Goal: Task Accomplishment & Management: Use online tool/utility

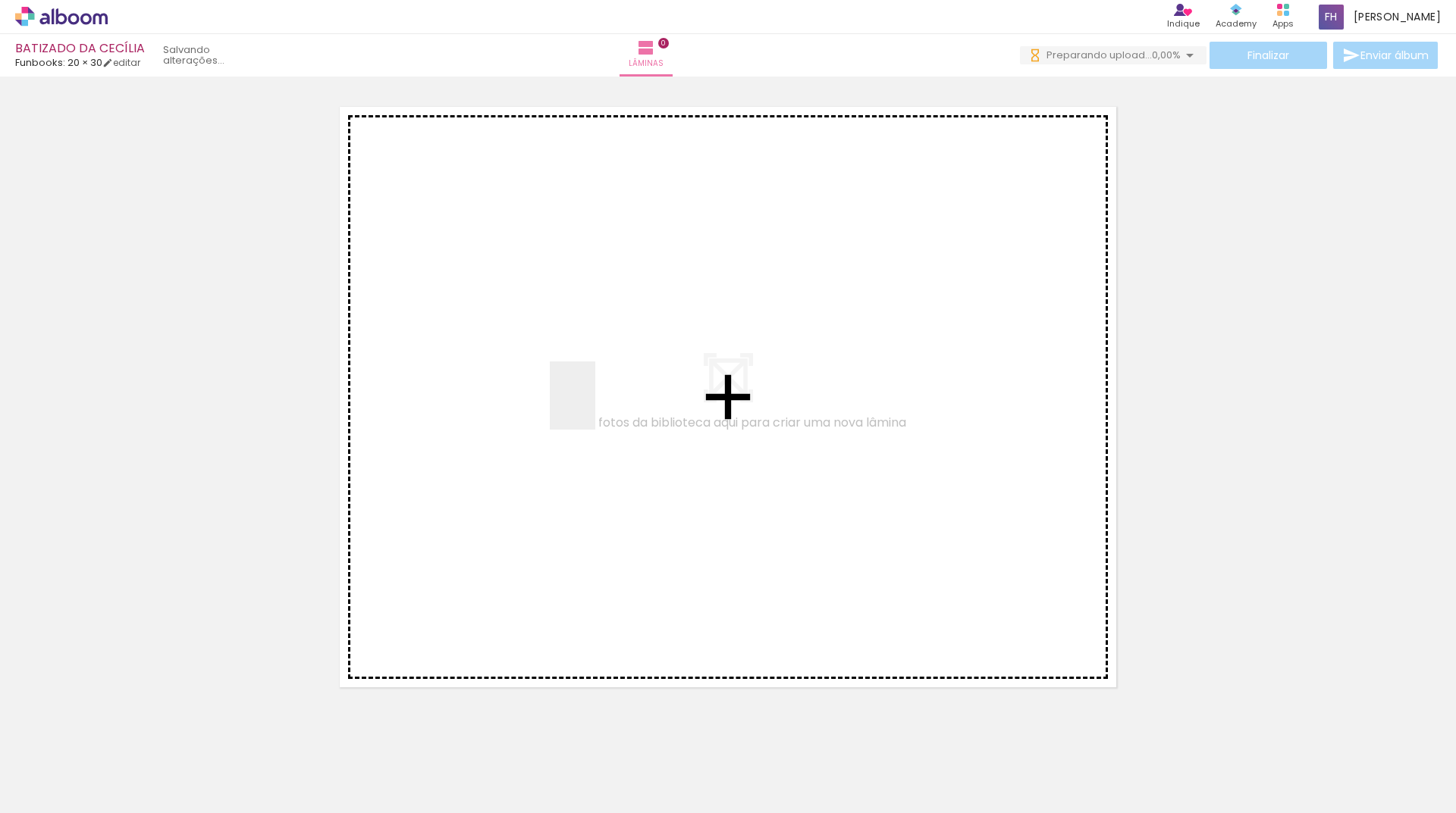
drag, startPoint x: 0, startPoint y: 0, endPoint x: 595, endPoint y: 407, distance: 720.9
click at [595, 407] on quentale-workspace at bounding box center [728, 406] width 1456 height 813
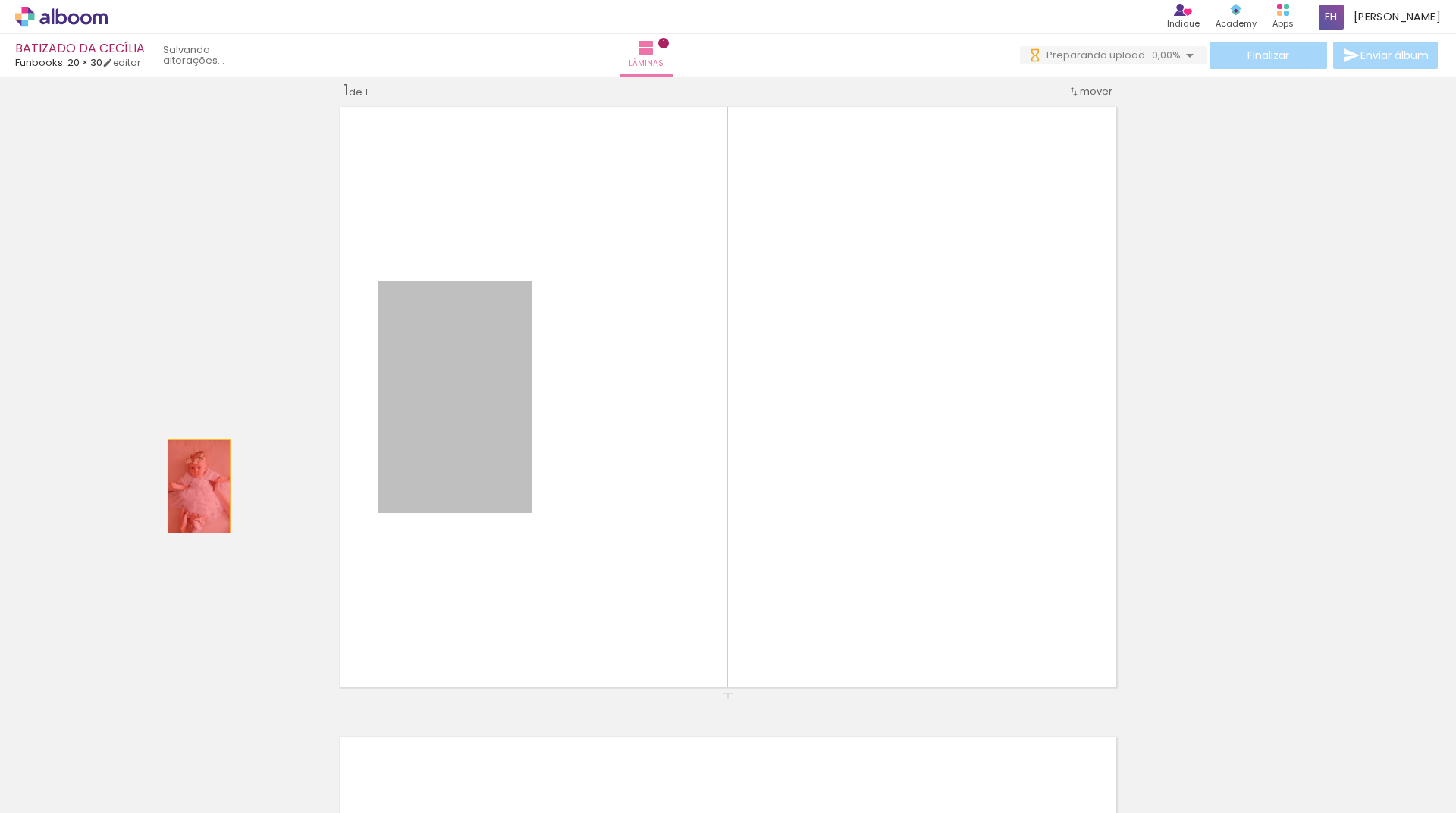
drag, startPoint x: 455, startPoint y: 359, endPoint x: 258, endPoint y: 580, distance: 296.1
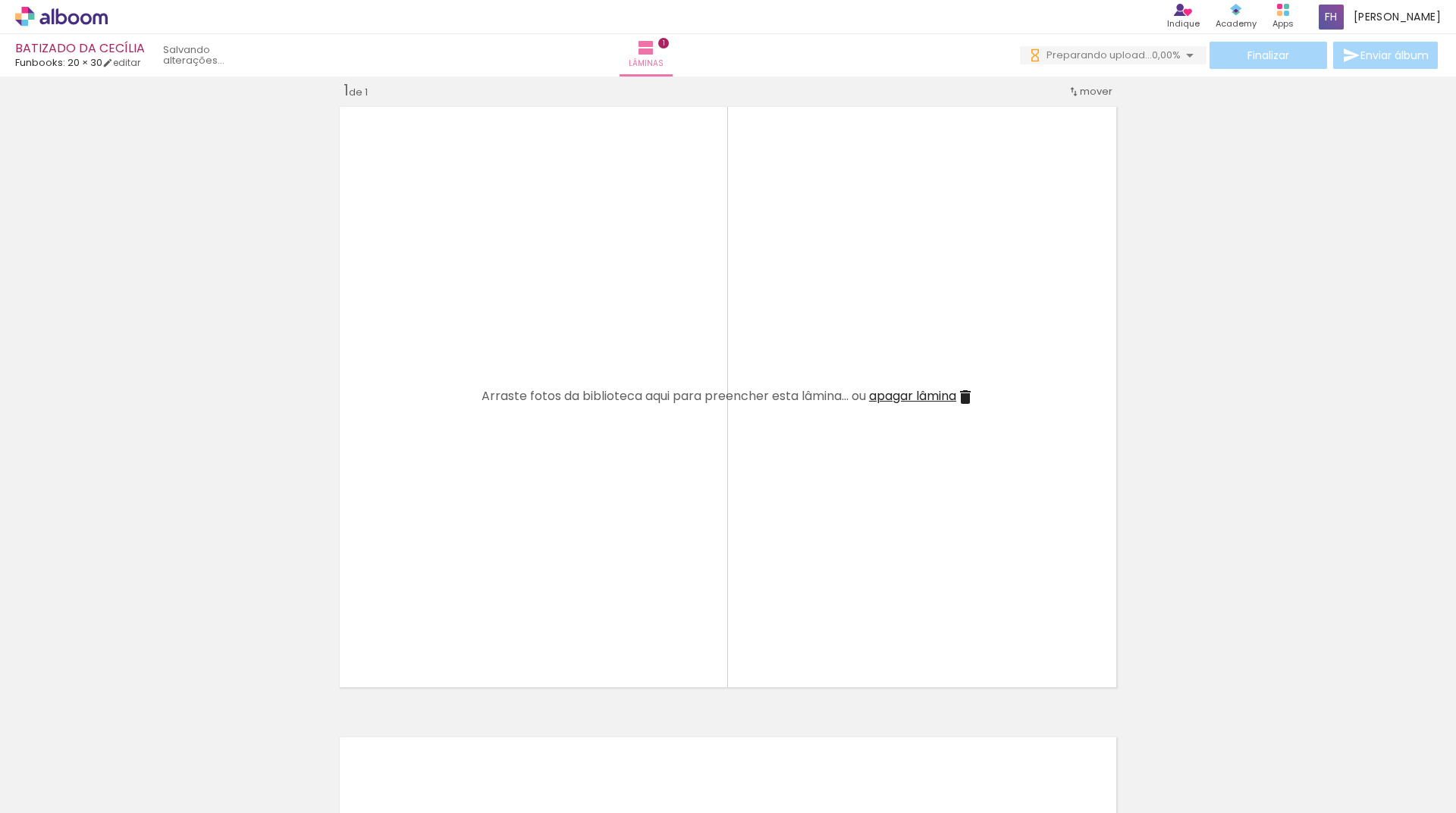
click at [226, 778] on div at bounding box center [237, 762] width 50 height 75
click at [1109, 764] on div at bounding box center [1085, 763] width 75 height 50
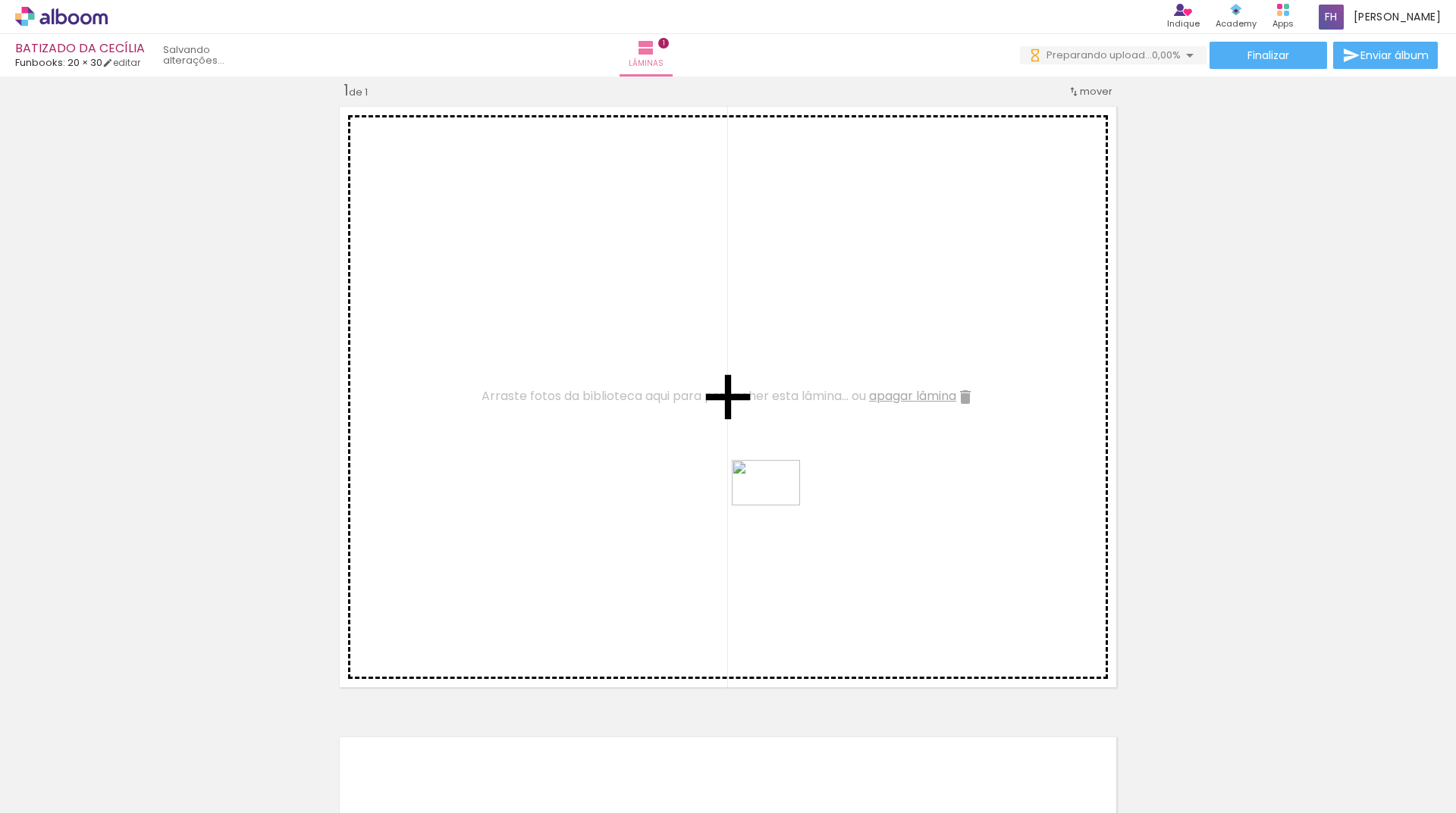
drag, startPoint x: 1077, startPoint y: 764, endPoint x: 767, endPoint y: 498, distance: 408.5
click at [767, 498] on quentale-workspace at bounding box center [728, 406] width 1456 height 813
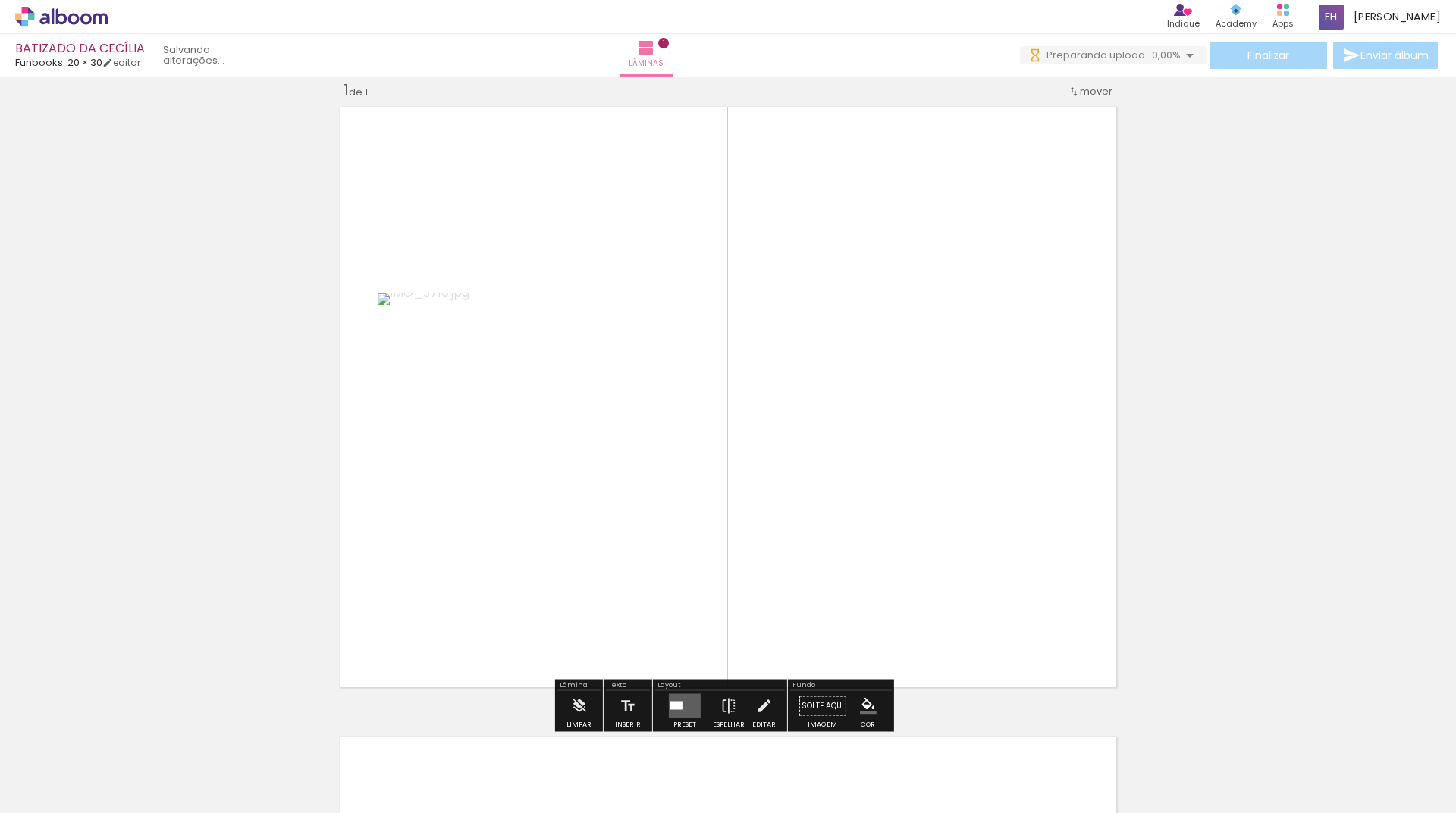
click at [677, 699] on quentale-layouter at bounding box center [684, 706] width 31 height 24
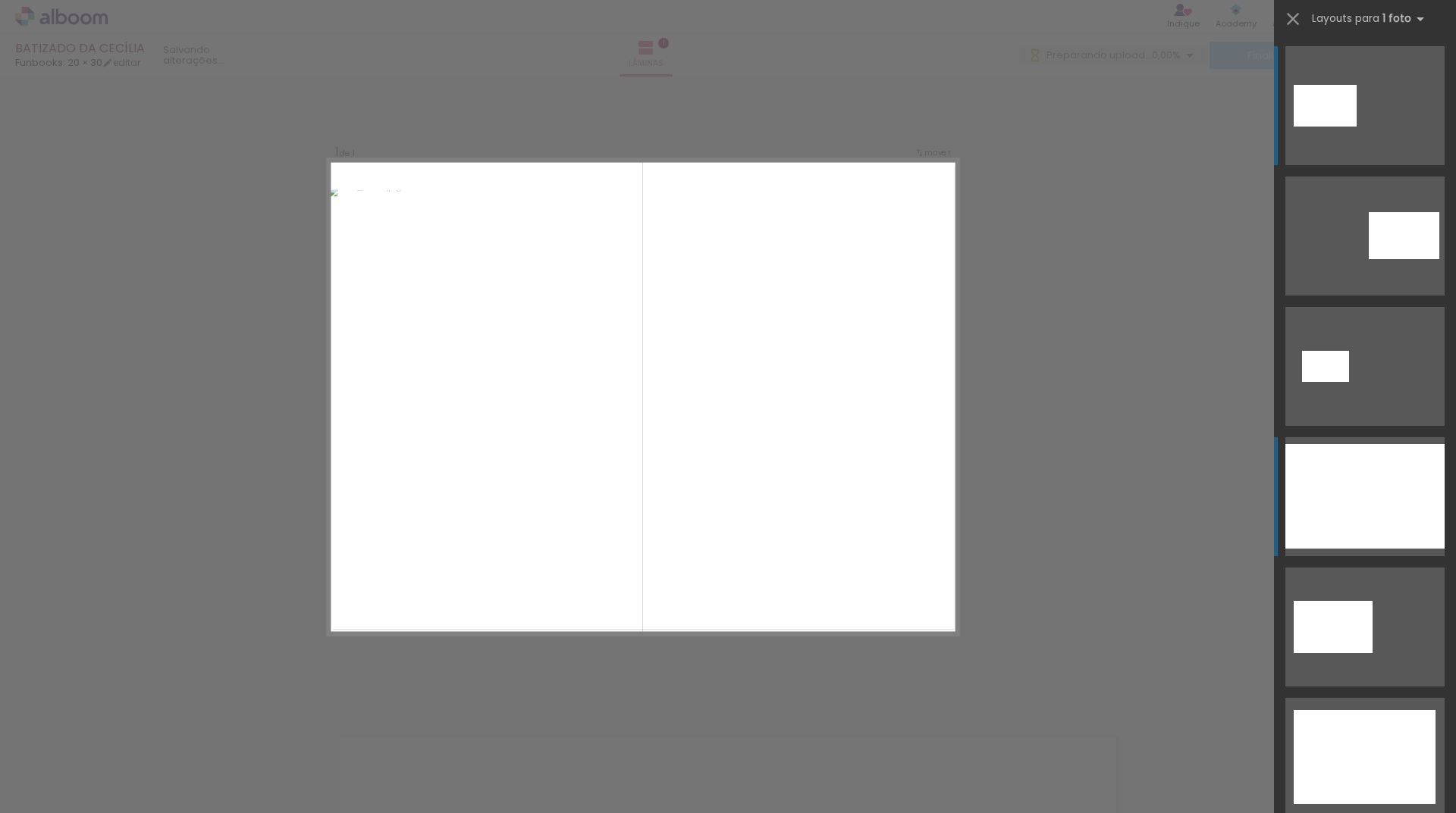
click at [1382, 479] on div at bounding box center [1364, 496] width 159 height 104
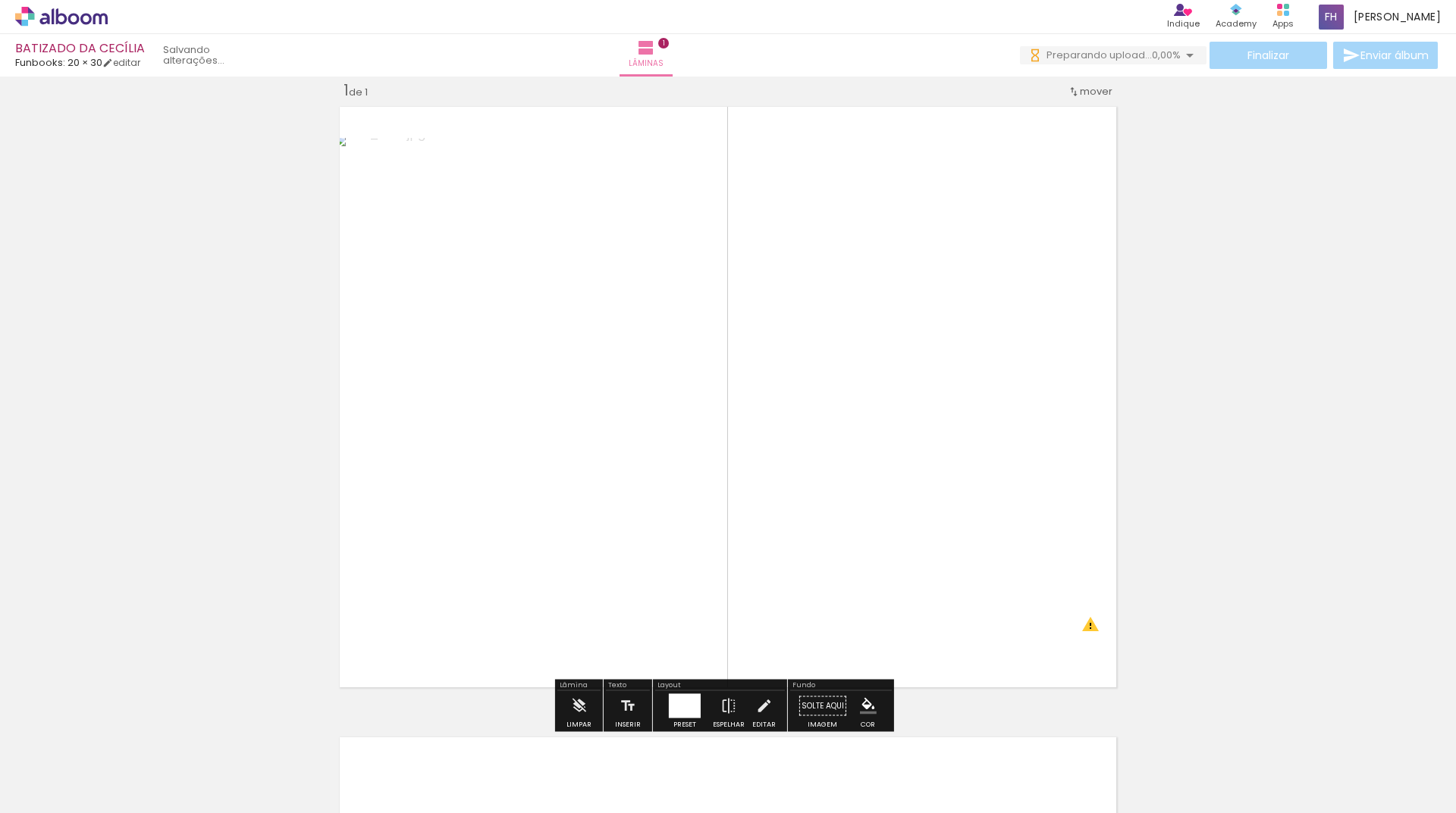
click at [677, 707] on div at bounding box center [684, 706] width 31 height 24
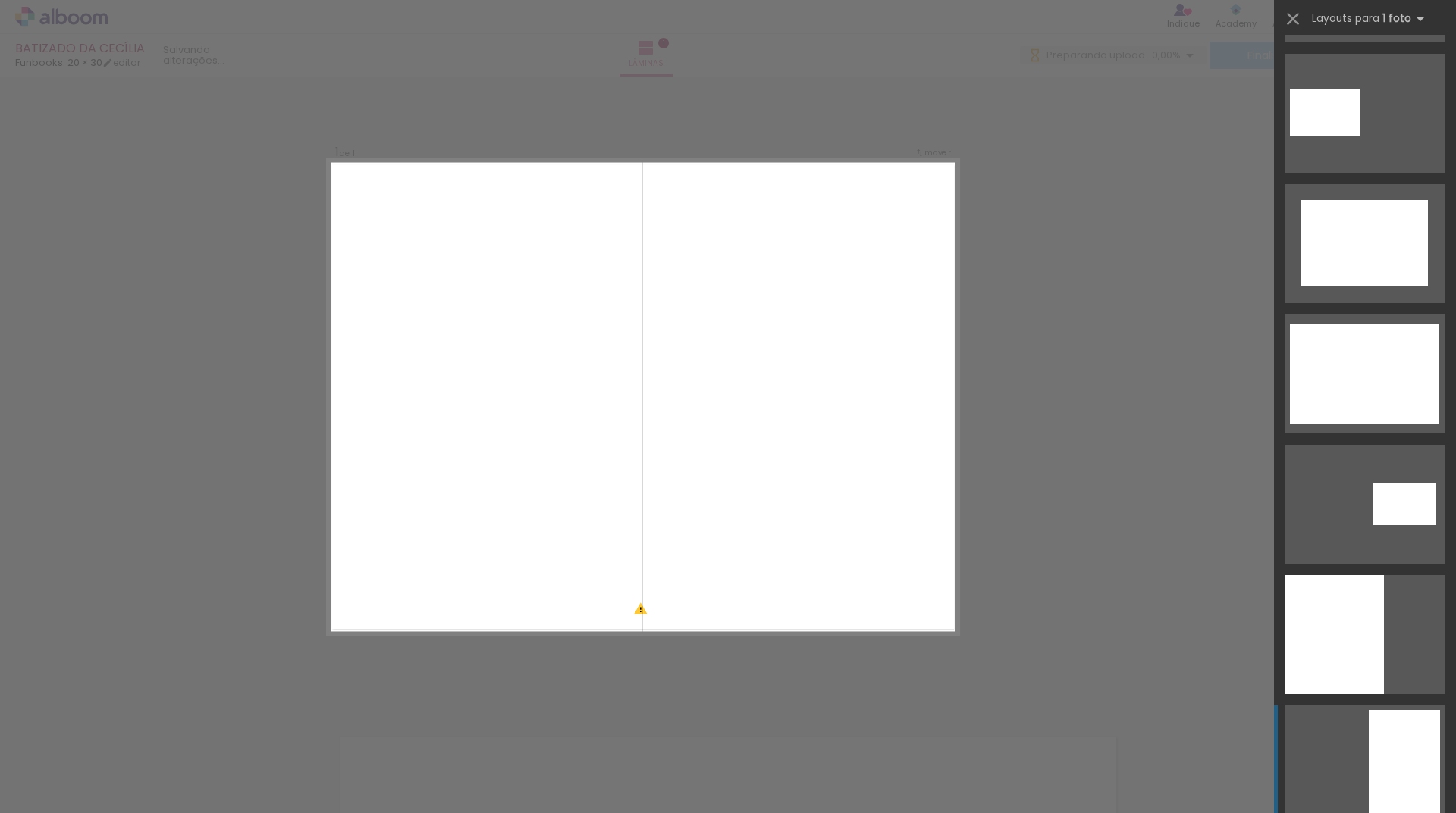
scroll to position [845, 0]
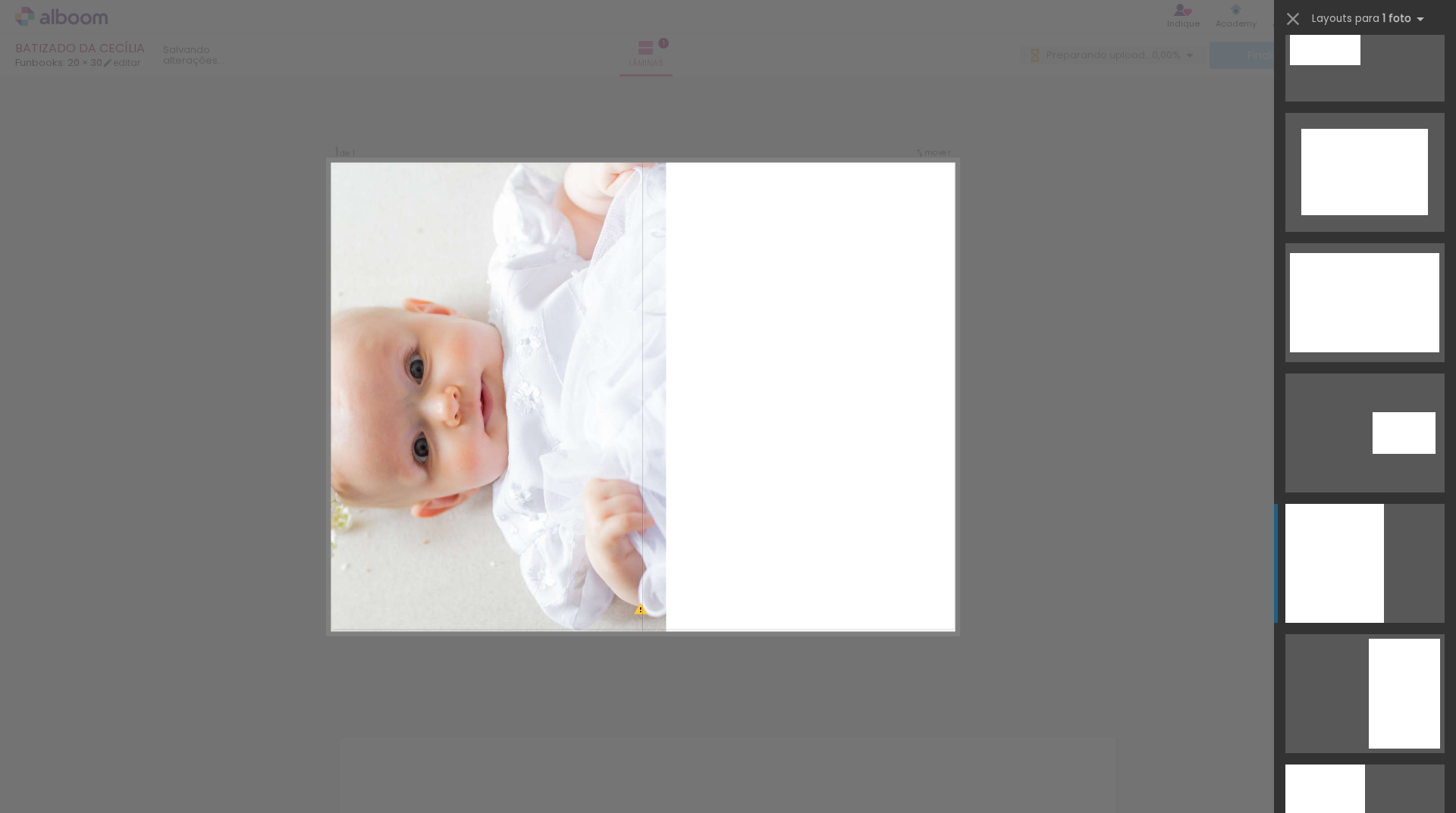
click at [1328, 558] on div at bounding box center [1335, 563] width 99 height 119
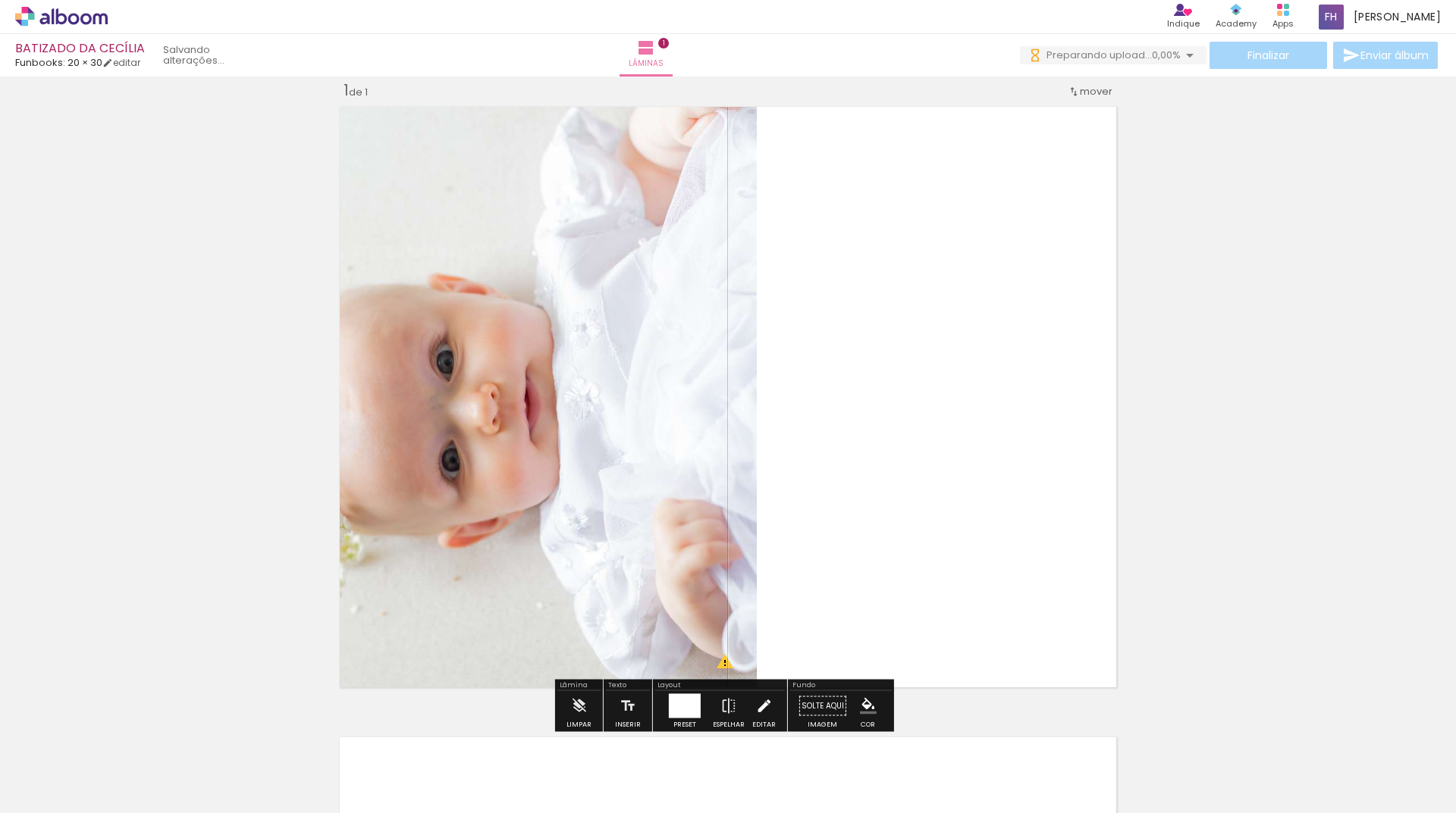
click at [763, 703] on iron-icon at bounding box center [763, 707] width 17 height 31
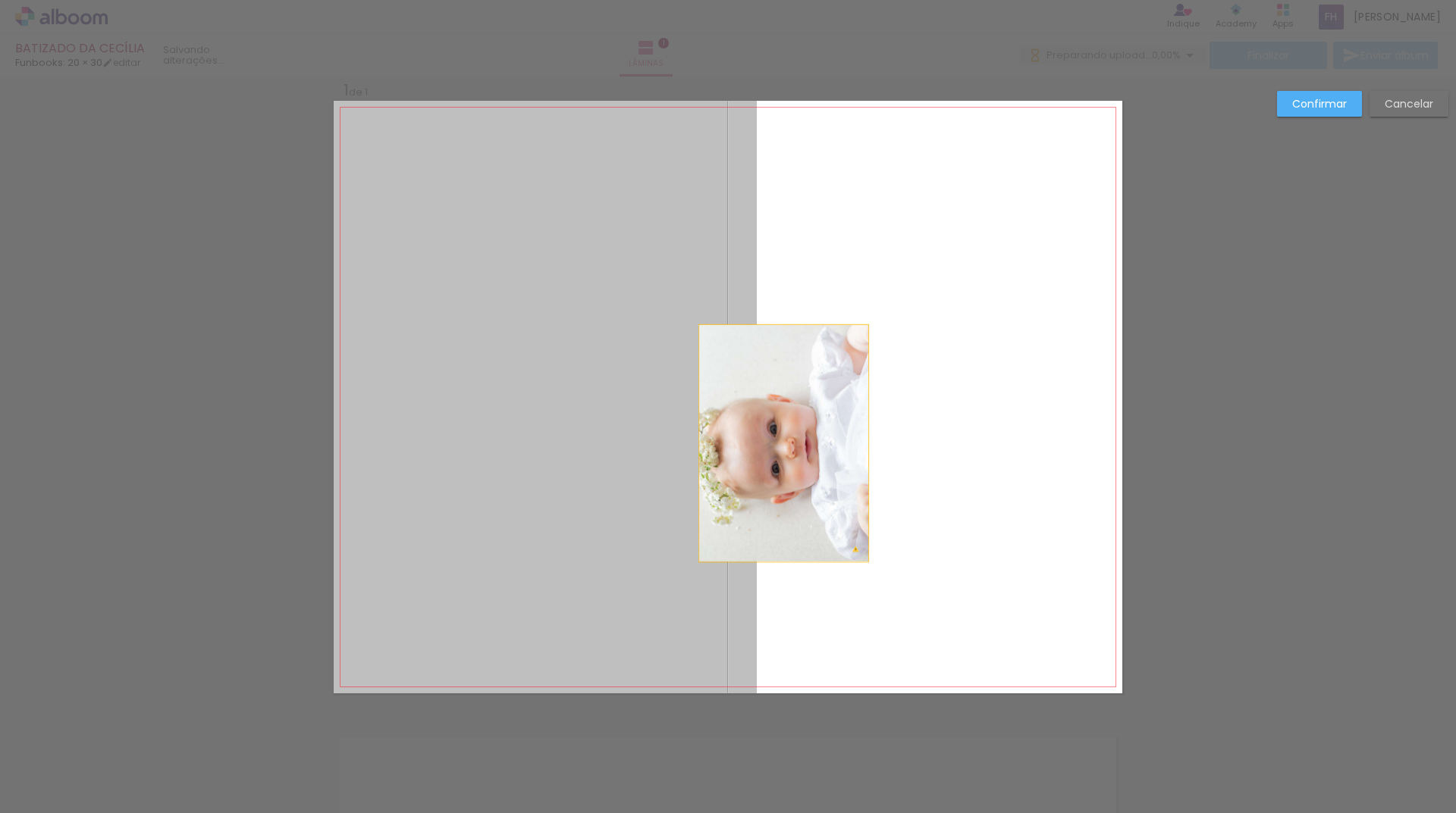
drag, startPoint x: 683, startPoint y: 376, endPoint x: 778, endPoint y: 443, distance: 116.2
click at [778, 443] on quentale-layouter at bounding box center [728, 397] width 788 height 593
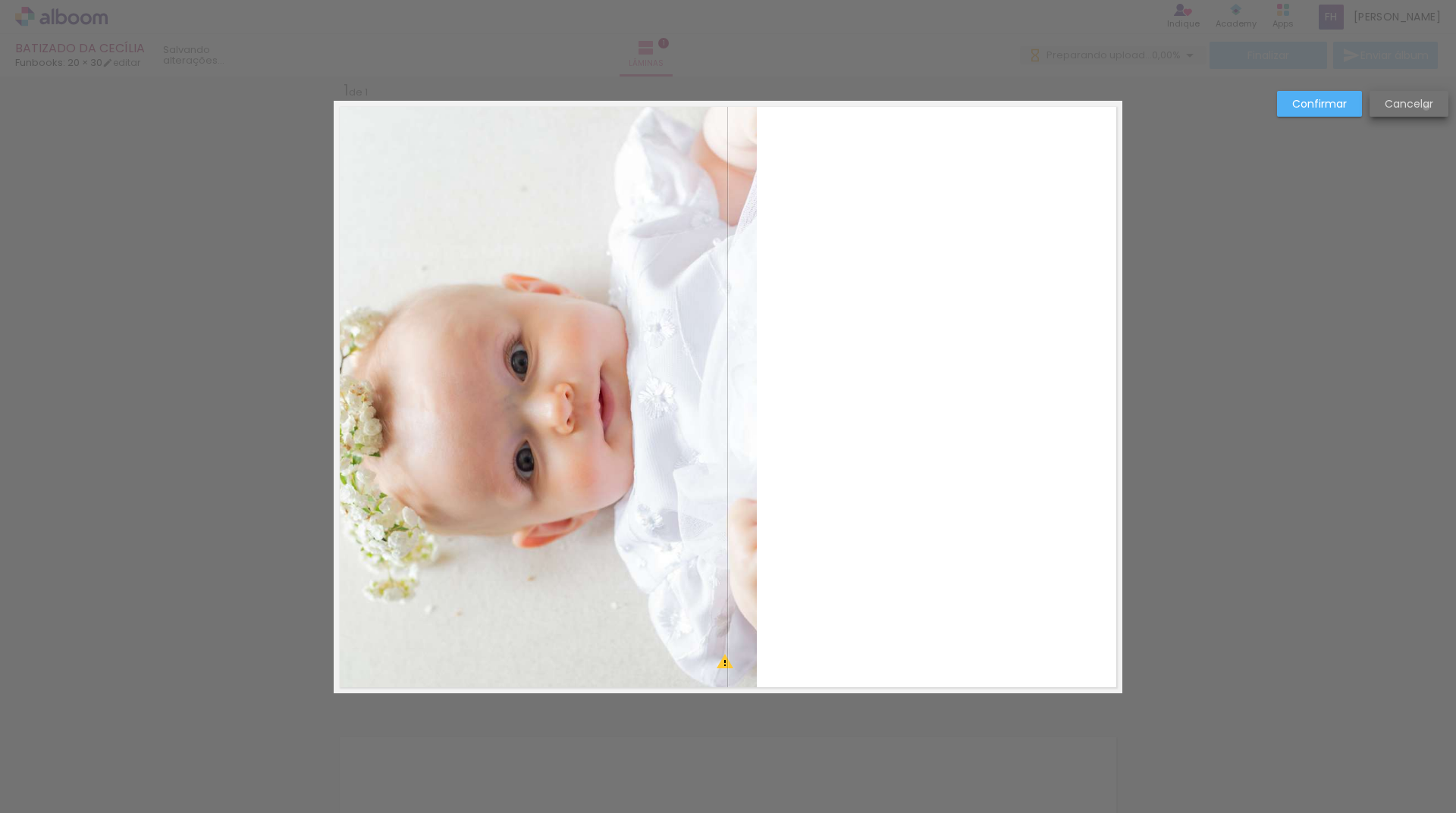
click at [0, 0] on slot "Cancelar" at bounding box center [0, 0] width 0 height 0
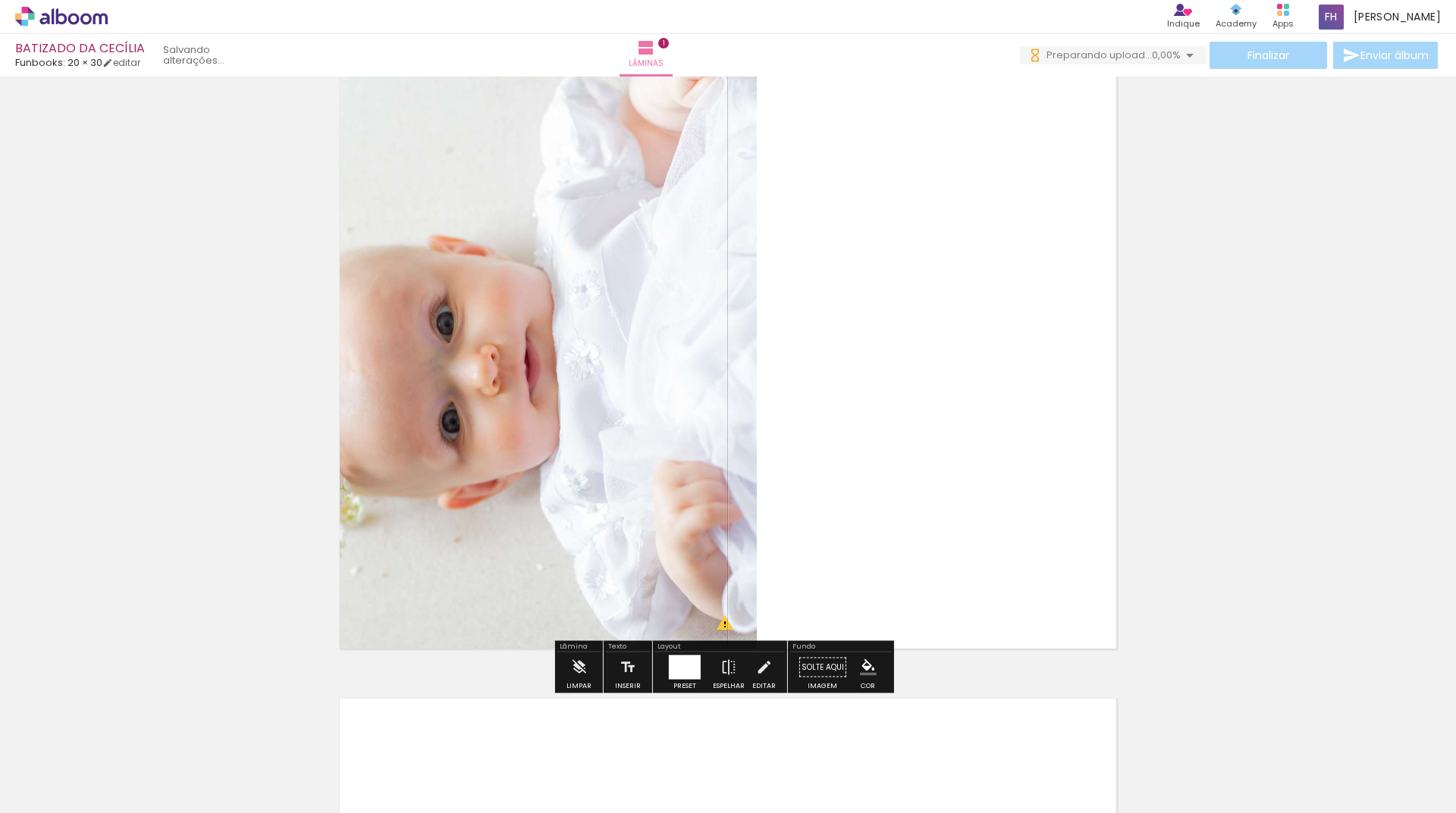
scroll to position [95, 0]
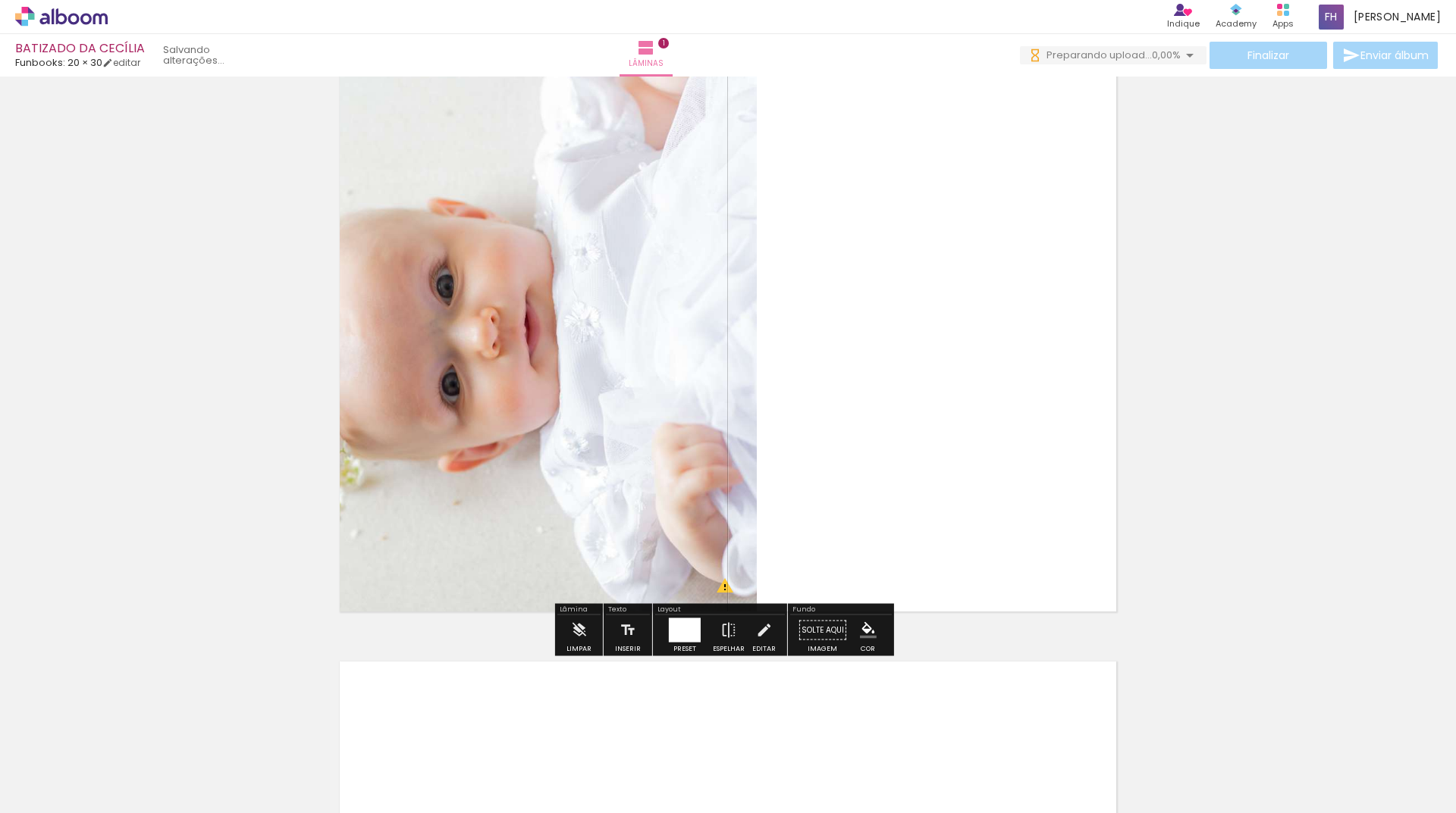
click at [679, 646] on div "Preset" at bounding box center [684, 649] width 22 height 7
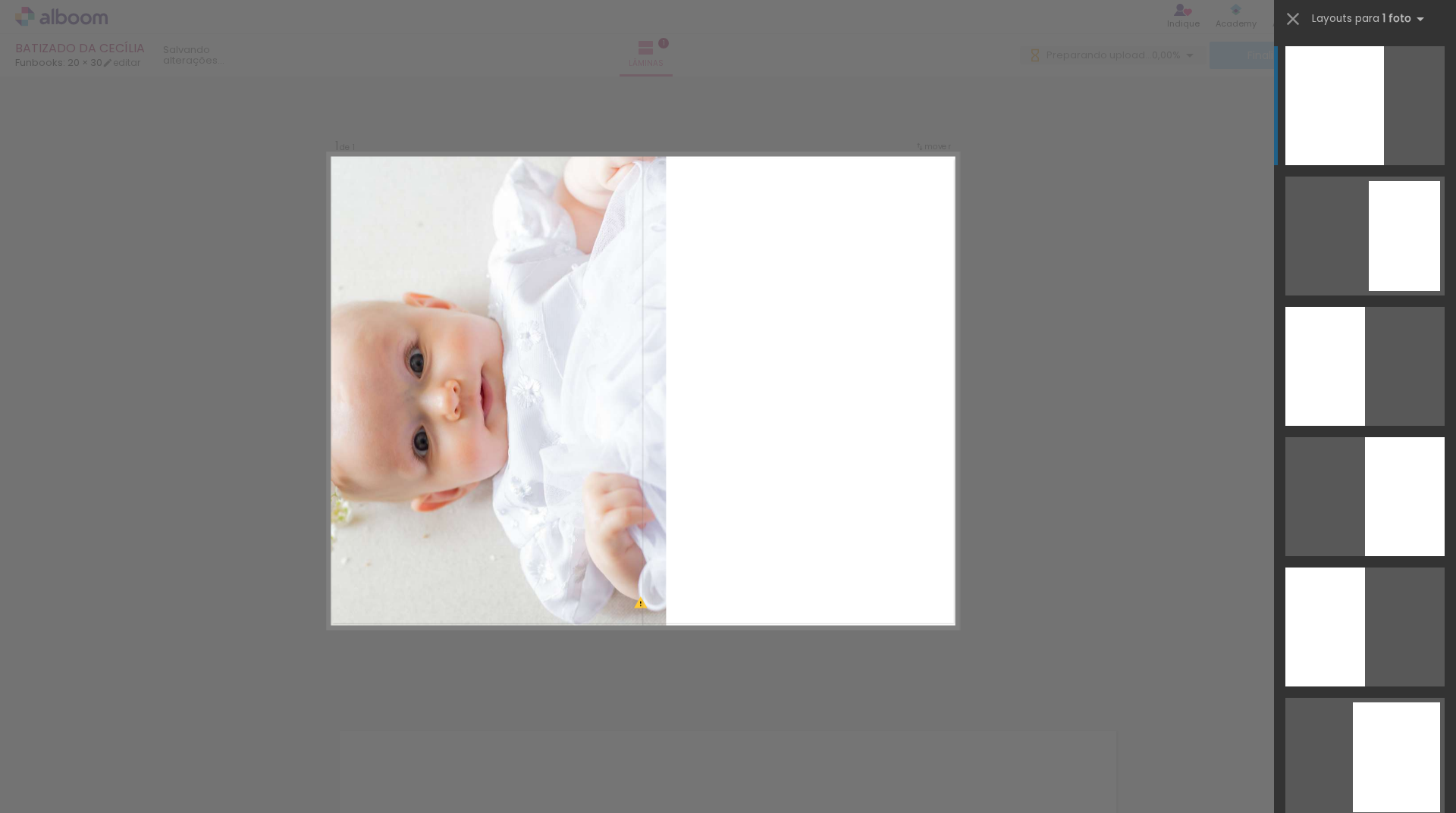
scroll to position [20, 0]
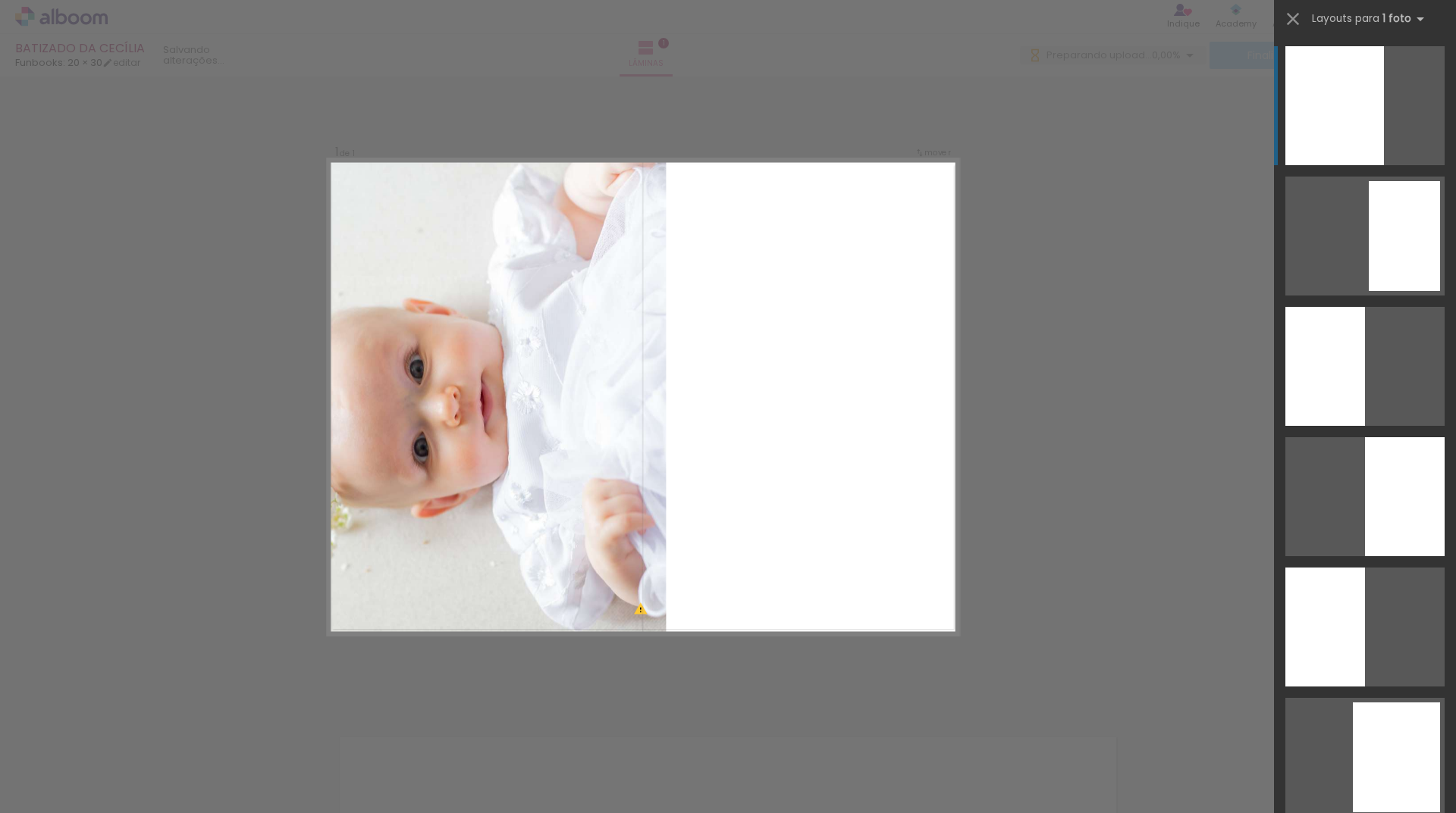
click at [1355, 109] on div at bounding box center [1335, 105] width 99 height 119
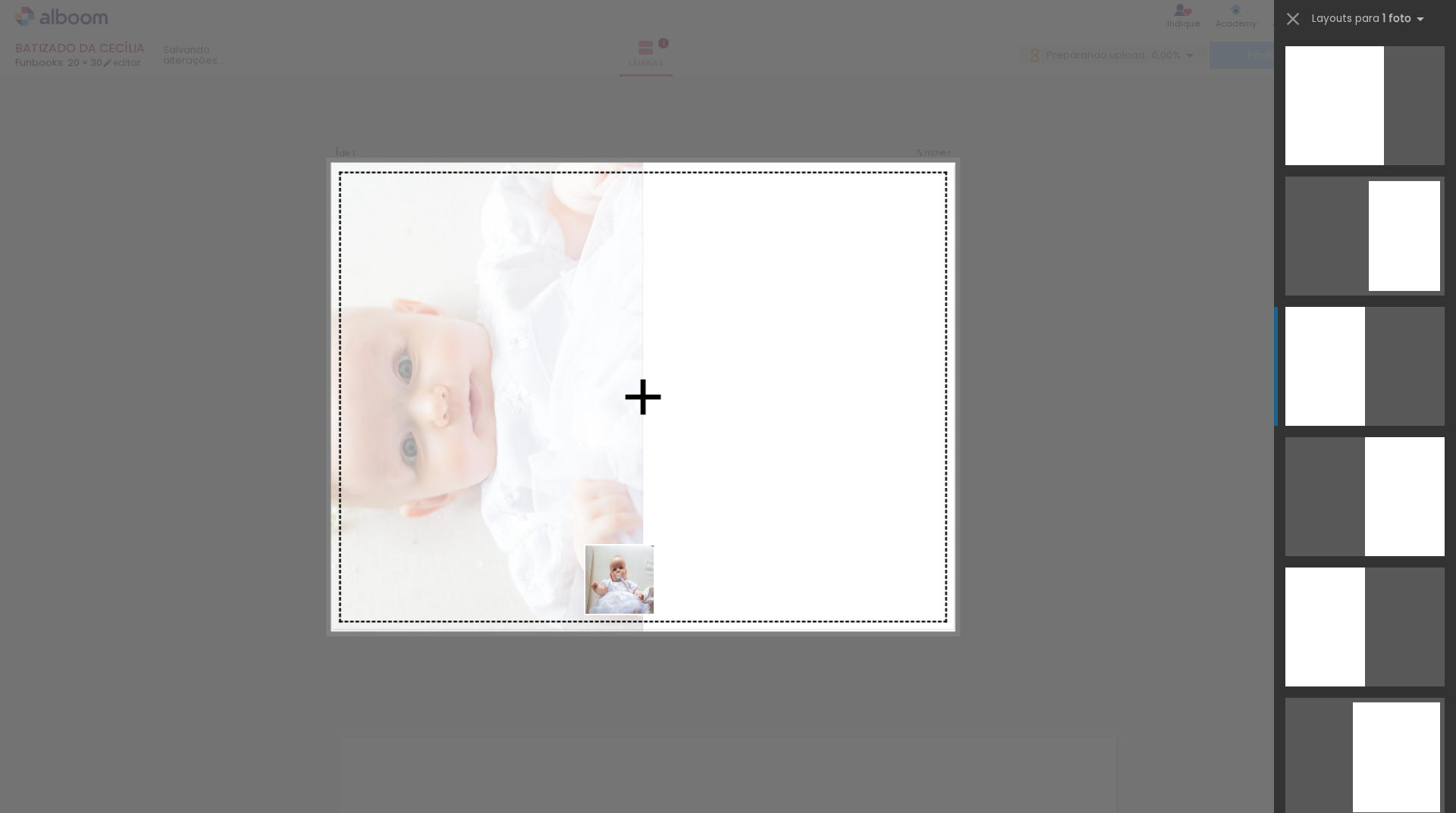
scroll to position [1564, 0]
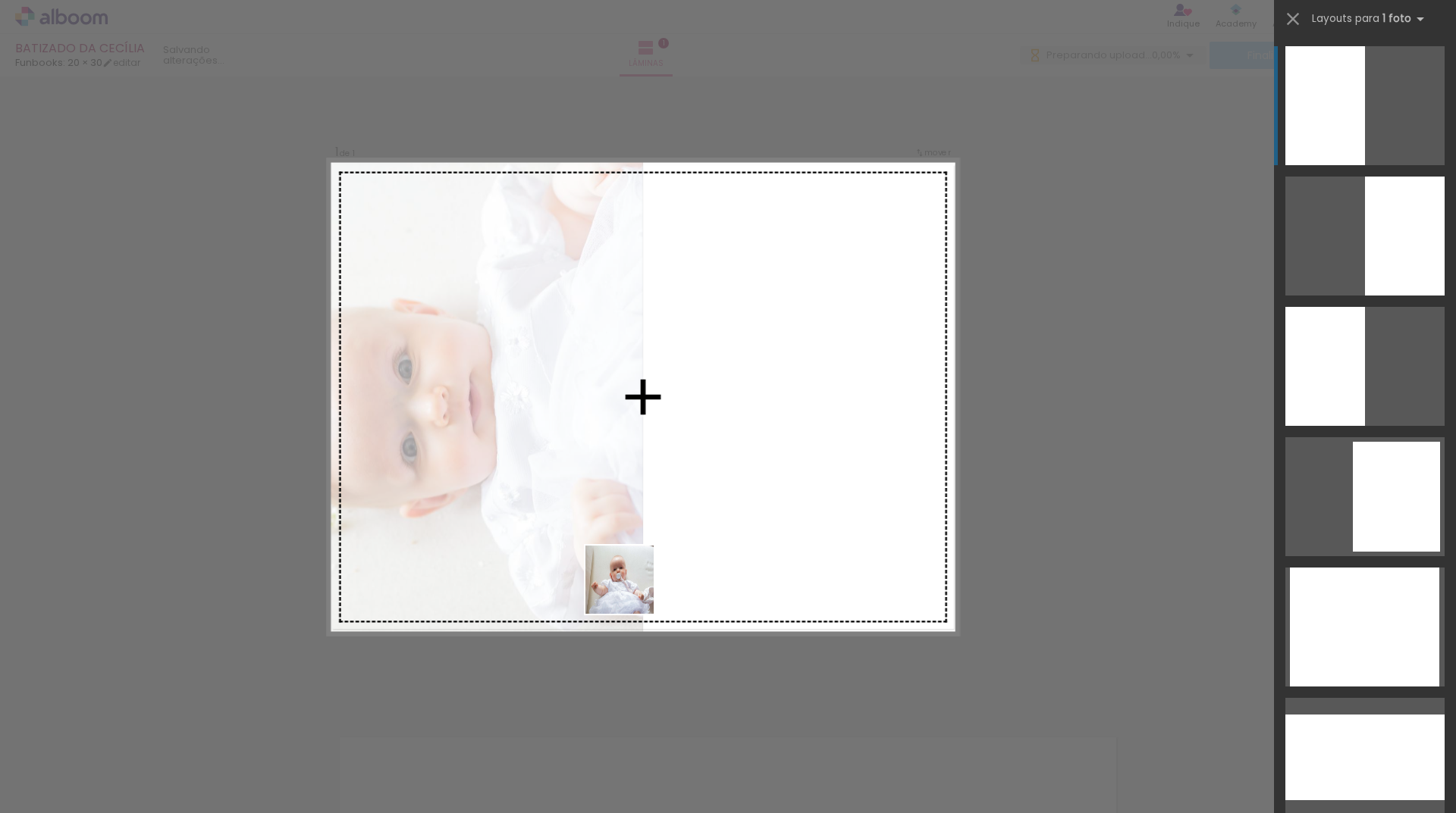
drag, startPoint x: 478, startPoint y: 778, endPoint x: 667, endPoint y: 529, distance: 312.6
click at [667, 529] on quentale-workspace at bounding box center [728, 406] width 1456 height 813
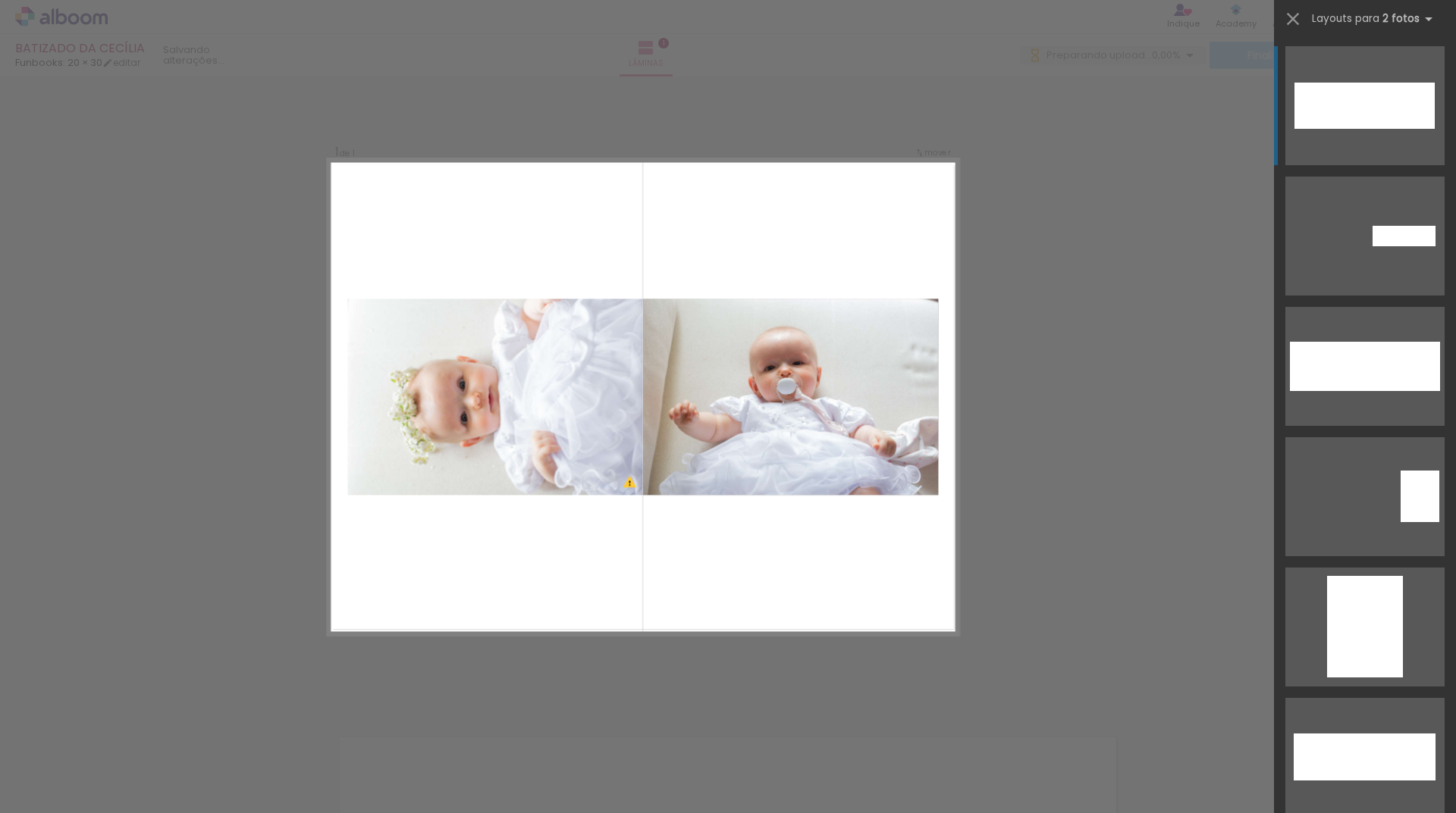
scroll to position [0, 0]
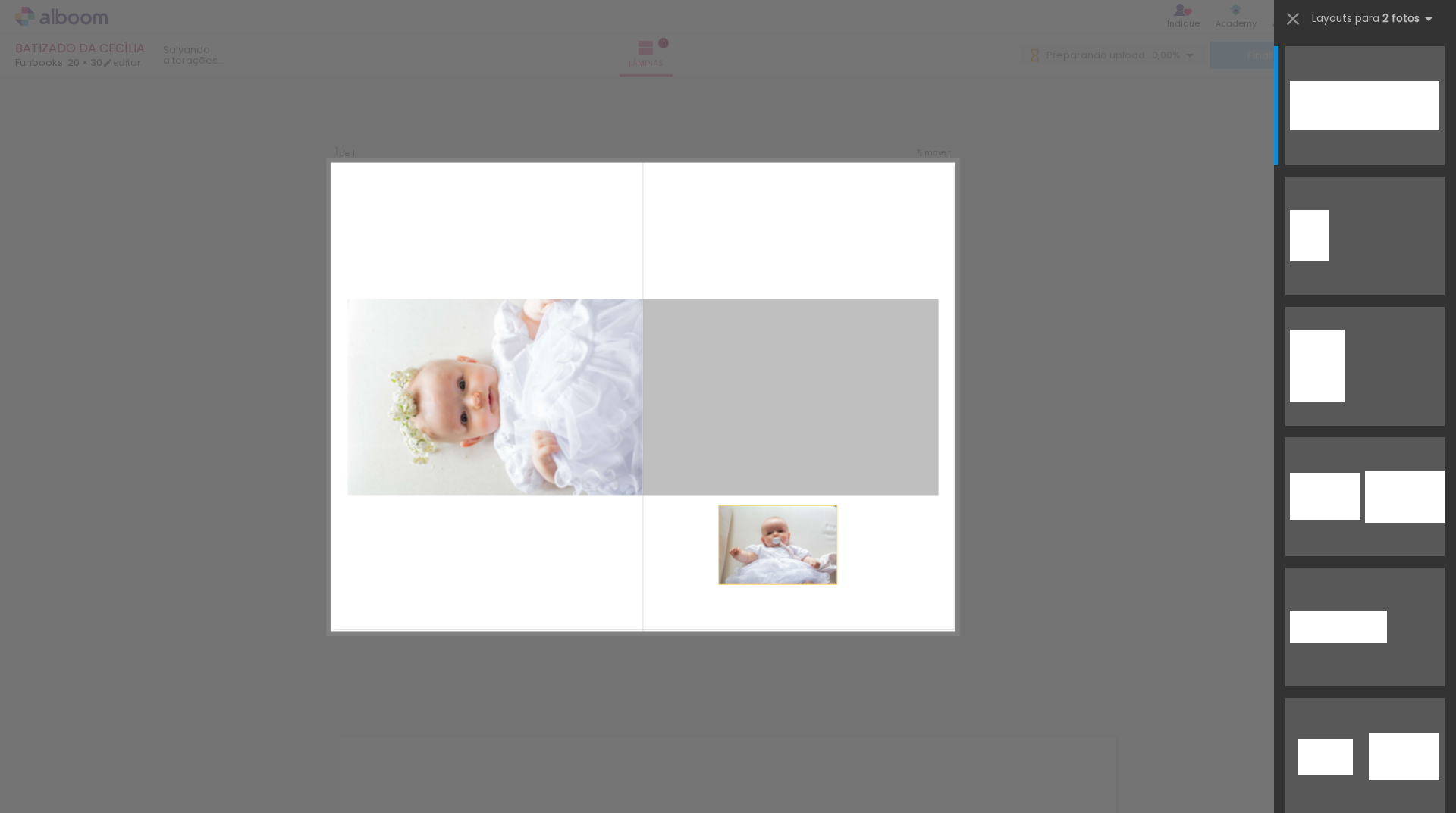
drag, startPoint x: 797, startPoint y: 388, endPoint x: 733, endPoint y: 617, distance: 237.8
click at [733, 617] on quentale-layouter at bounding box center [643, 398] width 631 height 475
